Goal: Register for event/course

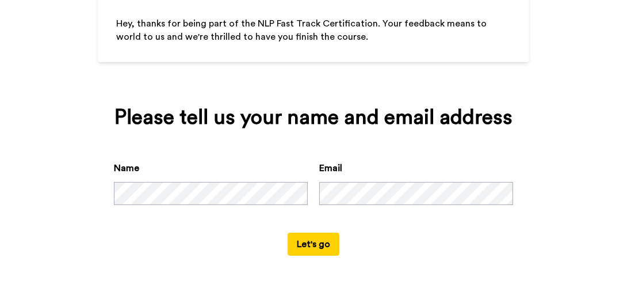
click at [320, 246] on button "Let's go" at bounding box center [314, 243] width 52 height 23
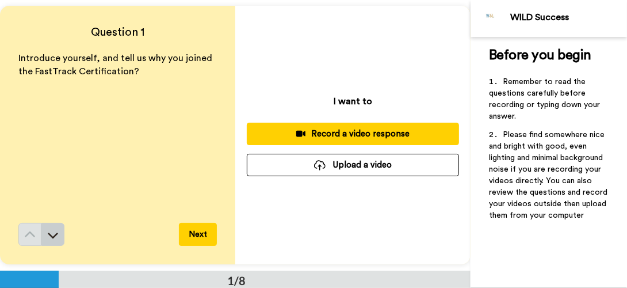
click at [56, 235] on icon at bounding box center [53, 235] width 12 height 12
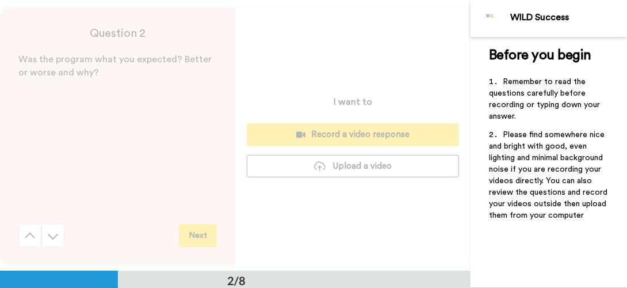
scroll to position [270, 0]
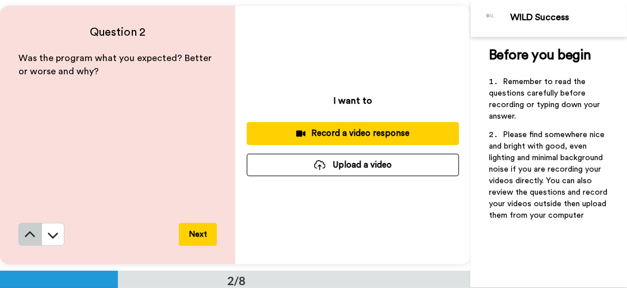
click at [23, 237] on button at bounding box center [29, 234] width 23 height 23
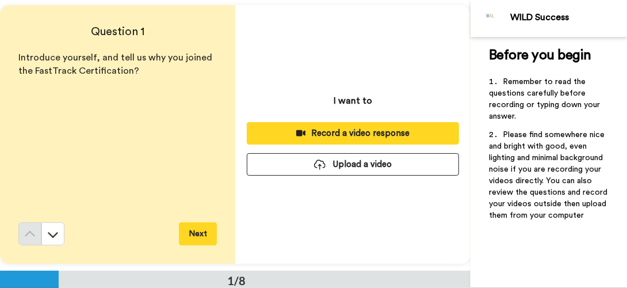
scroll to position [0, 0]
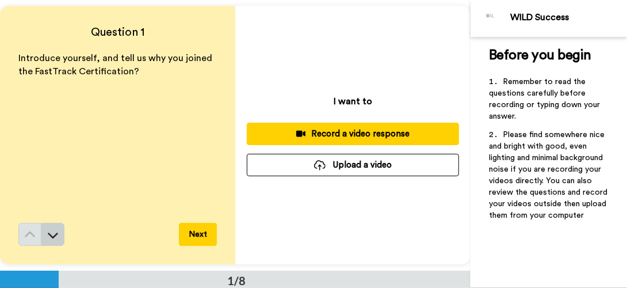
click at [58, 233] on button at bounding box center [52, 234] width 23 height 23
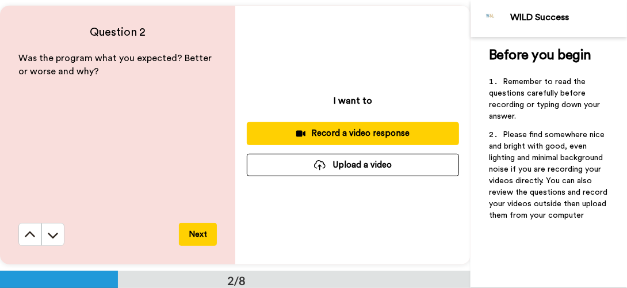
click at [58, 233] on icon at bounding box center [53, 235] width 12 height 12
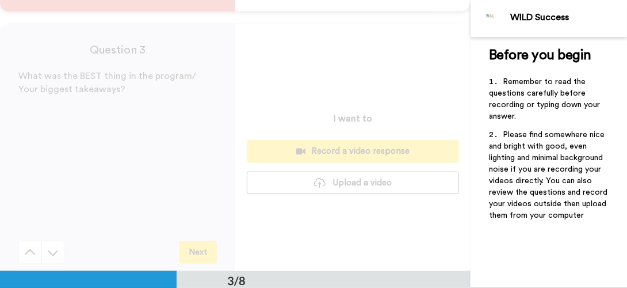
scroll to position [541, 0]
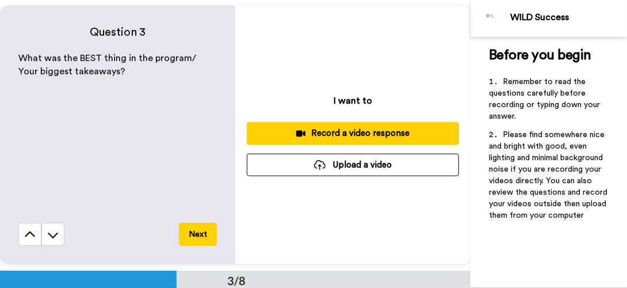
click at [58, 233] on icon at bounding box center [53, 235] width 12 height 12
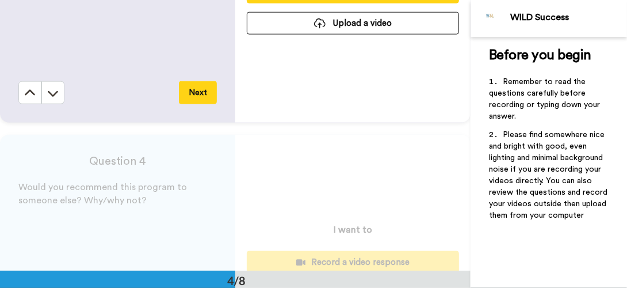
scroll to position [811, 0]
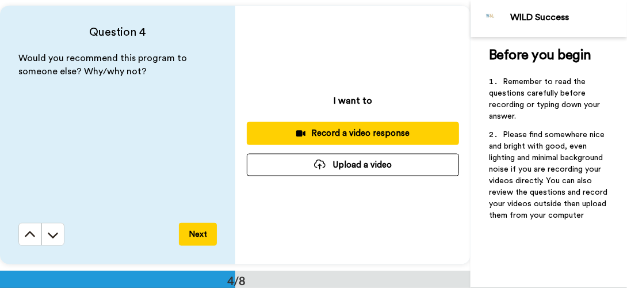
click at [58, 233] on icon at bounding box center [53, 235] width 12 height 12
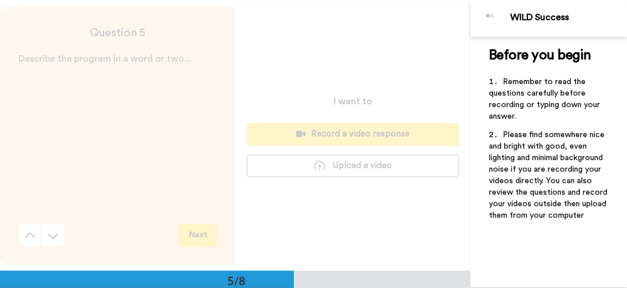
scroll to position [1081, 0]
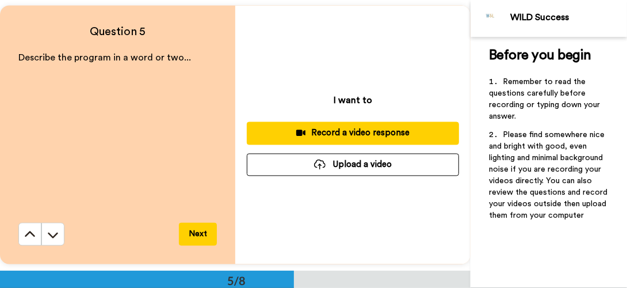
click at [58, 233] on icon at bounding box center [53, 235] width 12 height 12
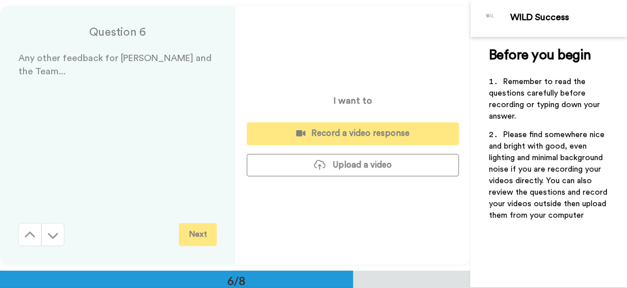
scroll to position [1351, 0]
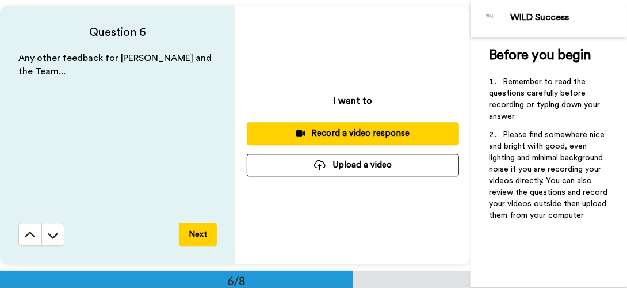
click at [58, 233] on icon at bounding box center [53, 235] width 12 height 12
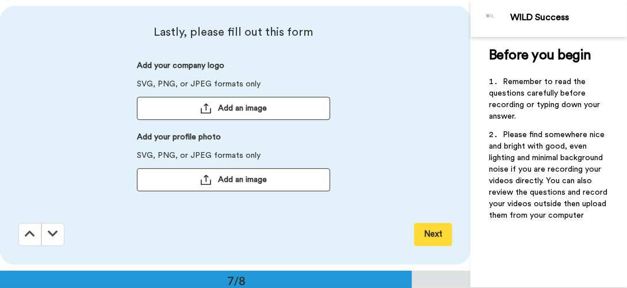
scroll to position [1622, 0]
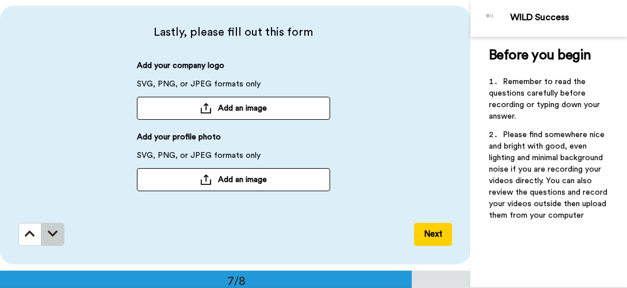
click at [58, 234] on icon at bounding box center [53, 234] width 10 height 12
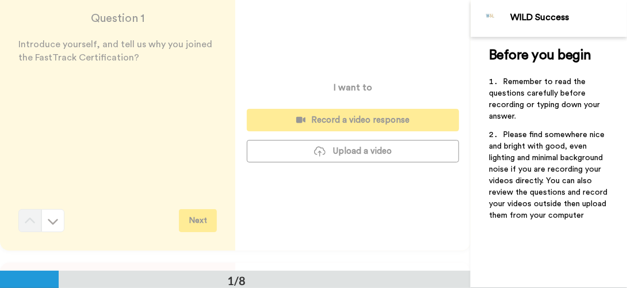
scroll to position [0, 0]
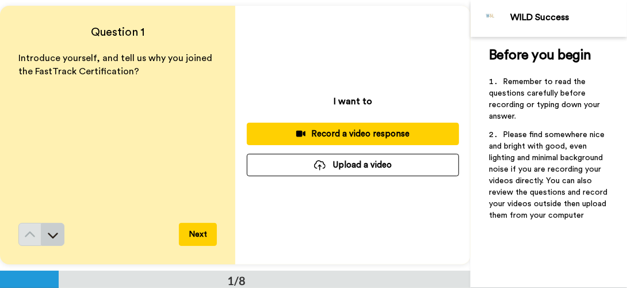
click at [50, 236] on icon at bounding box center [53, 235] width 12 height 12
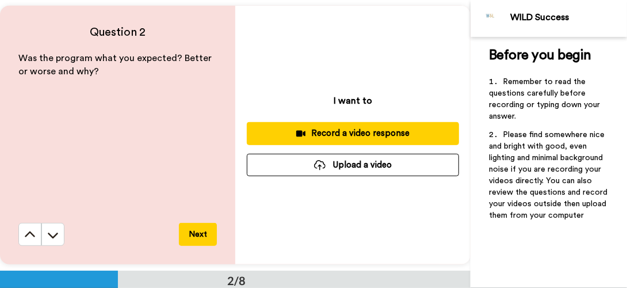
click at [50, 236] on icon at bounding box center [53, 235] width 12 height 12
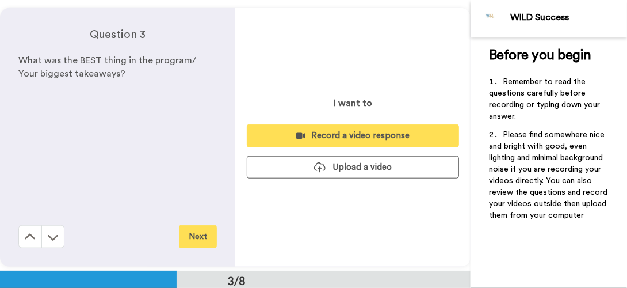
scroll to position [541, 0]
